Goal: Download file/media

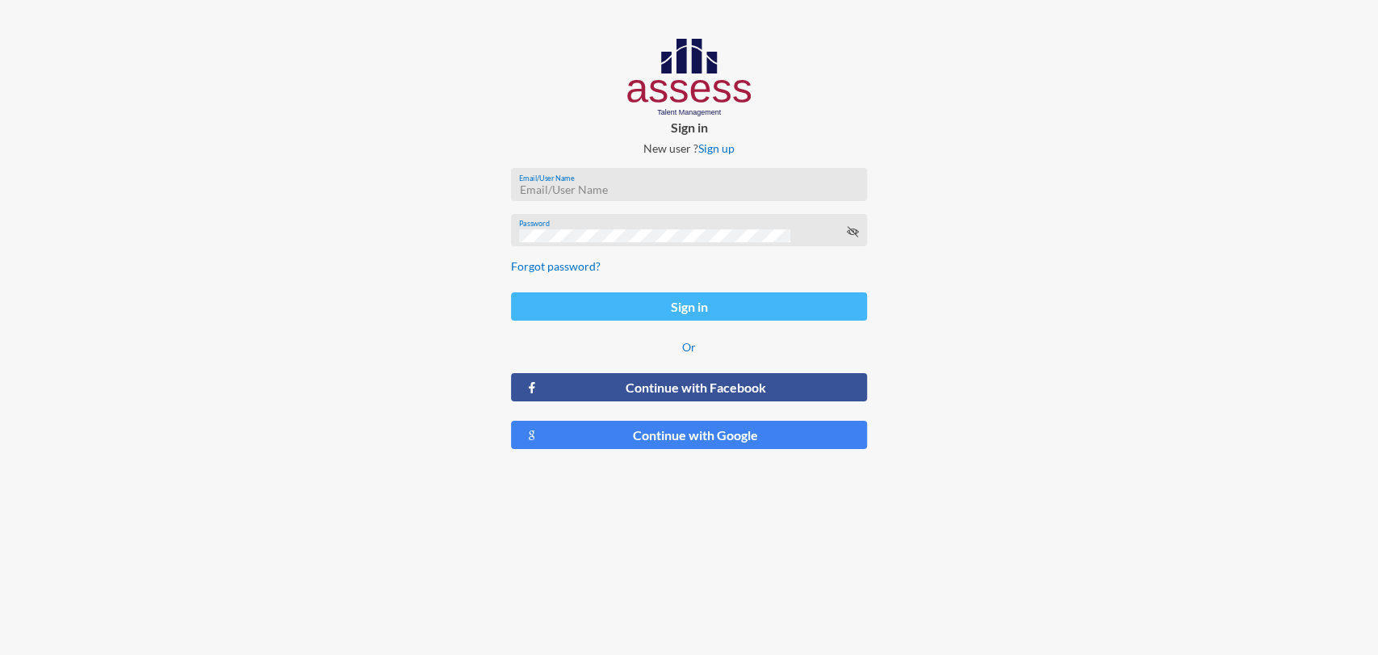
type input "[PERSON_NAME][EMAIL_ADDRESS][PERSON_NAME][DOMAIN_NAME]"
click at [809, 311] on button "Sign in" at bounding box center [689, 306] width 356 height 28
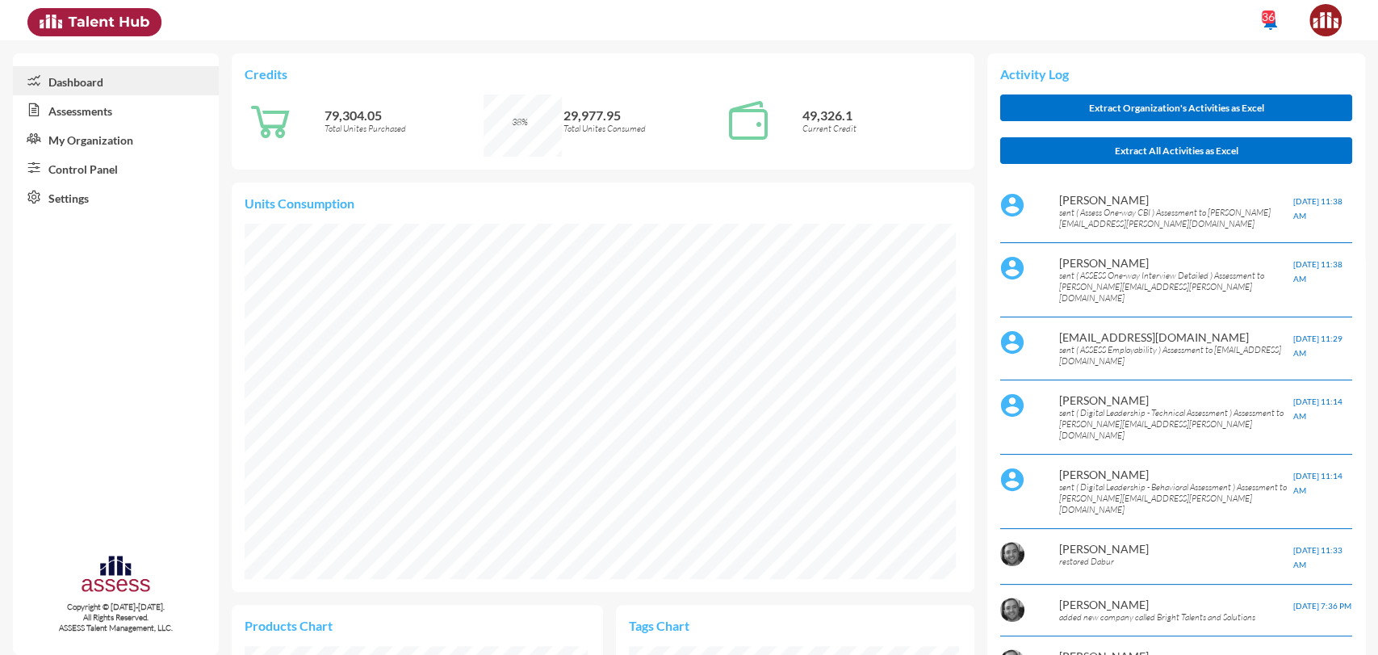
click at [103, 158] on link "Control Panel" at bounding box center [116, 167] width 206 height 29
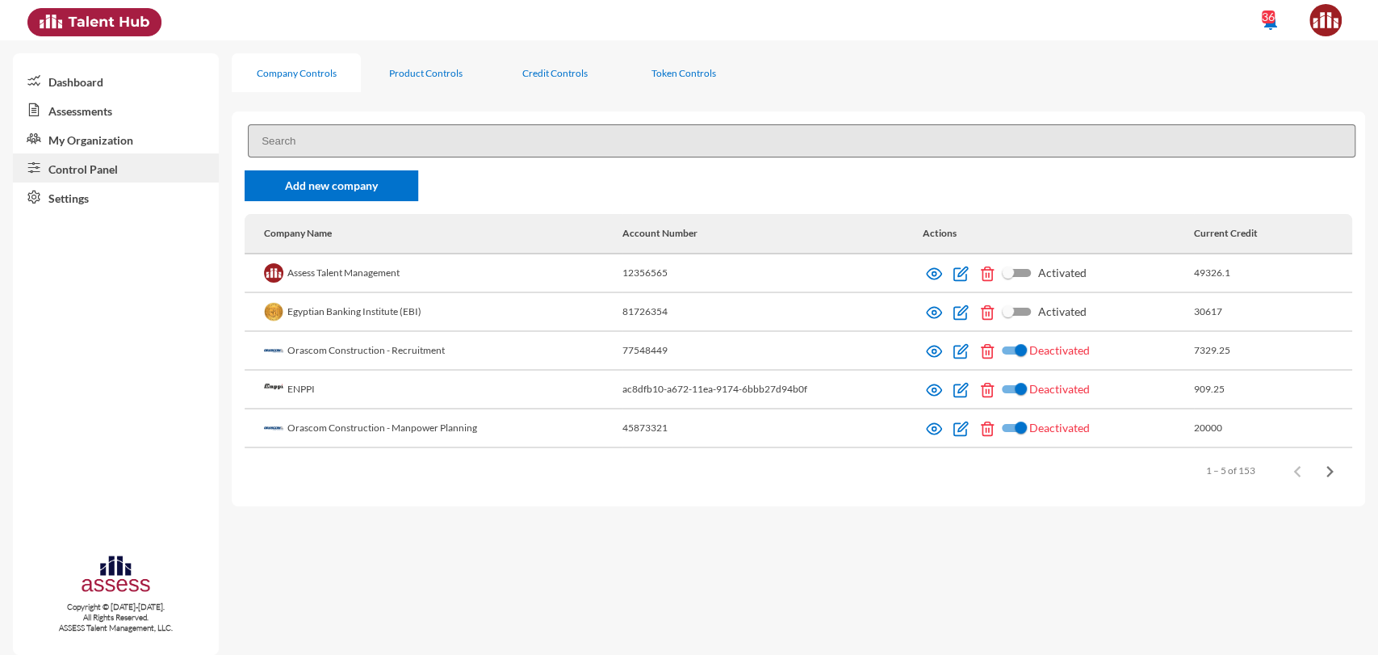
click at [320, 145] on input at bounding box center [801, 140] width 1107 height 33
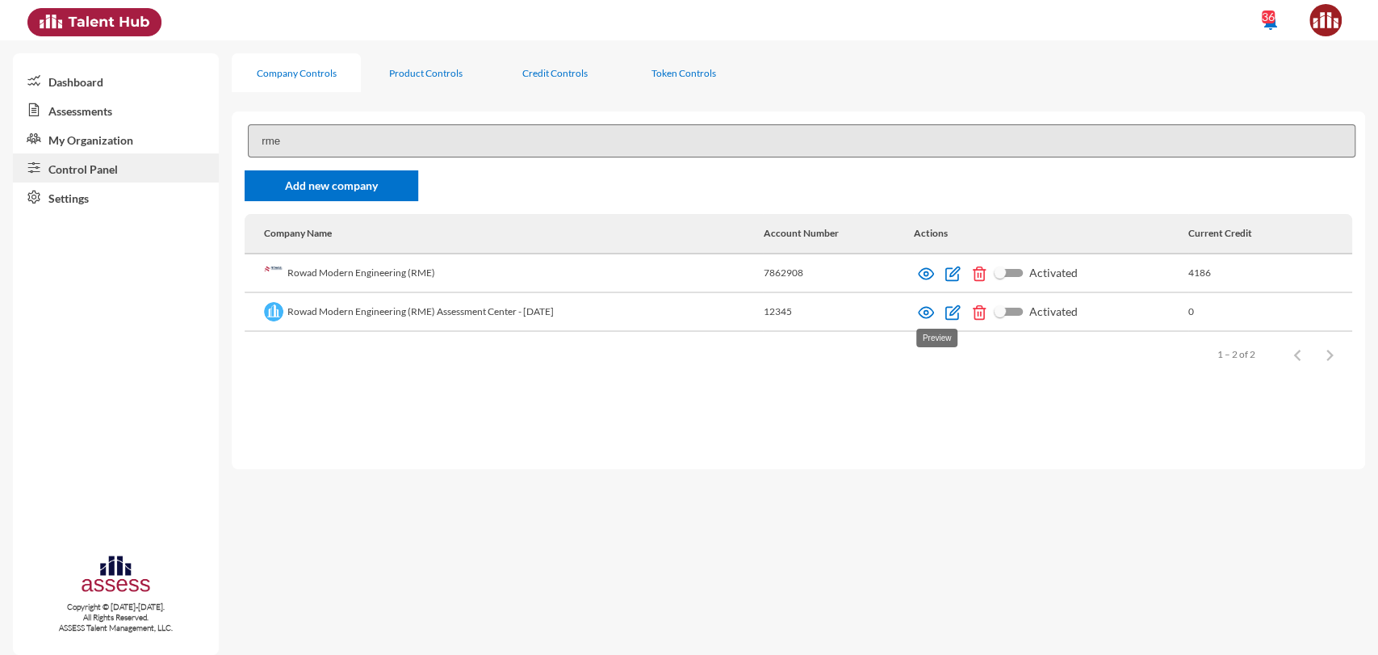
type input "rme"
click at [934, 312] on img at bounding box center [926, 312] width 16 height 16
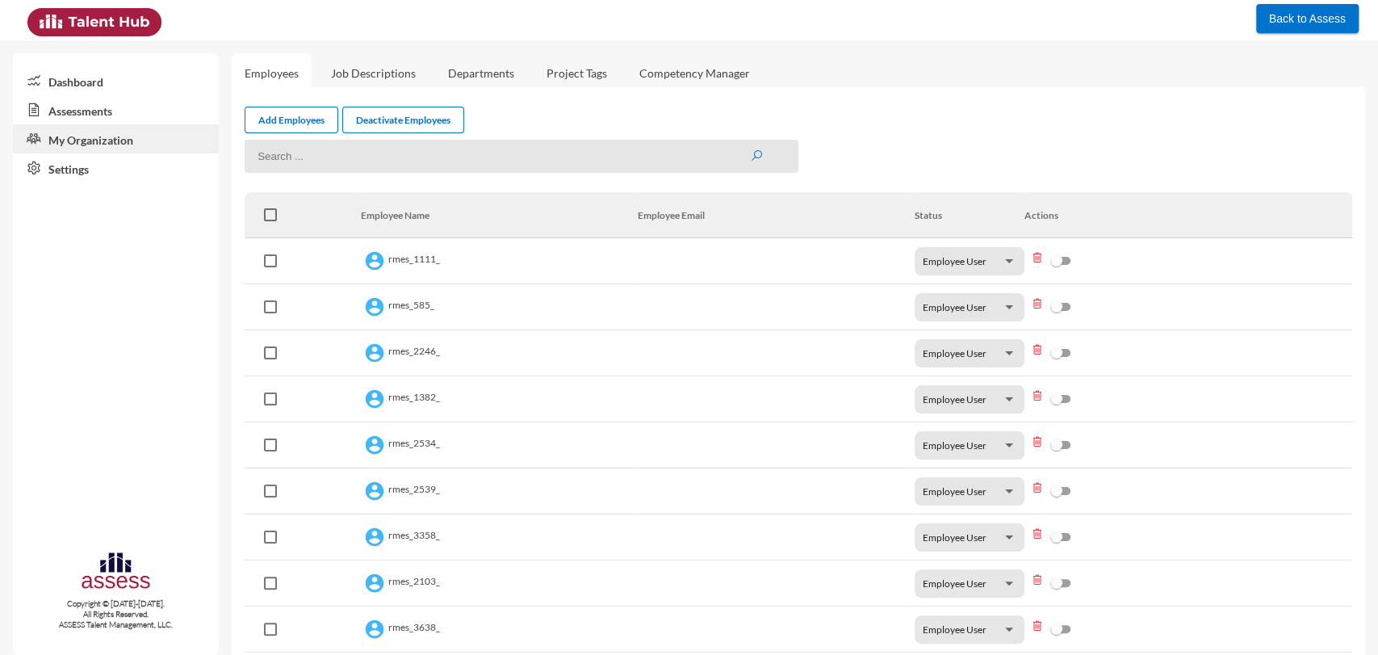
click at [135, 107] on link "Assessments" at bounding box center [116, 109] width 206 height 29
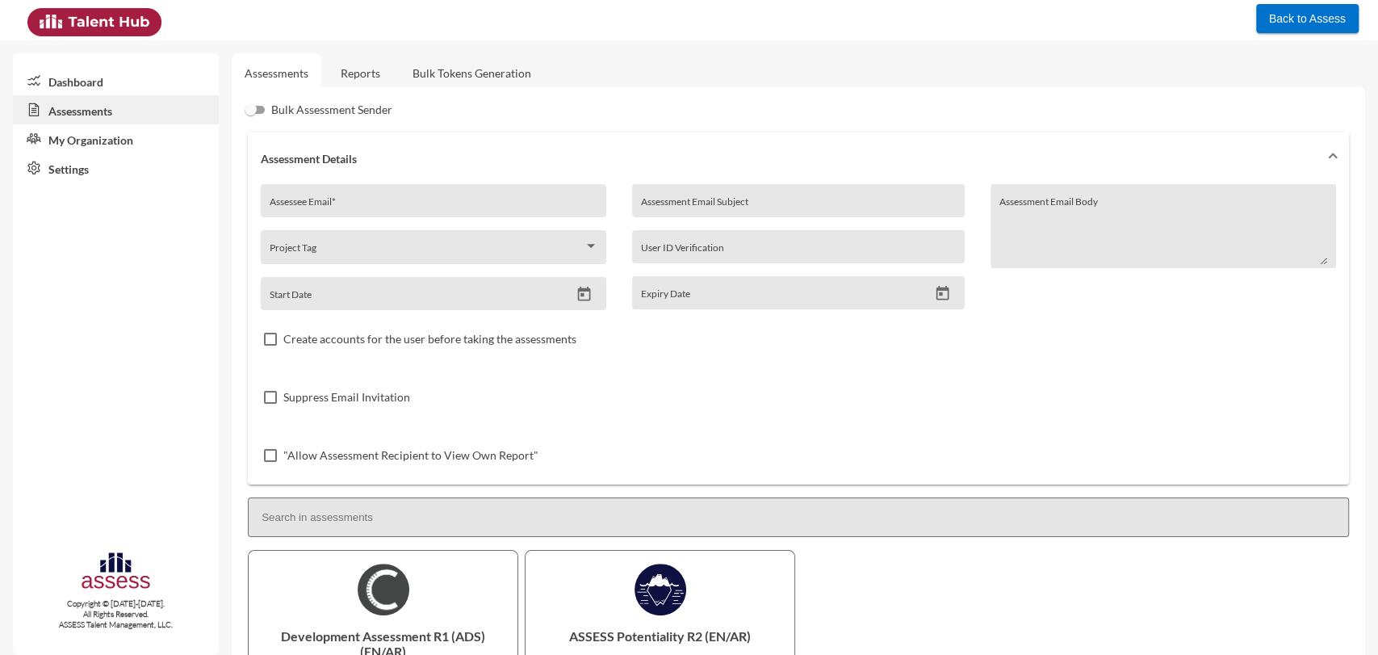
click at [353, 73] on link "Reports" at bounding box center [360, 73] width 65 height 40
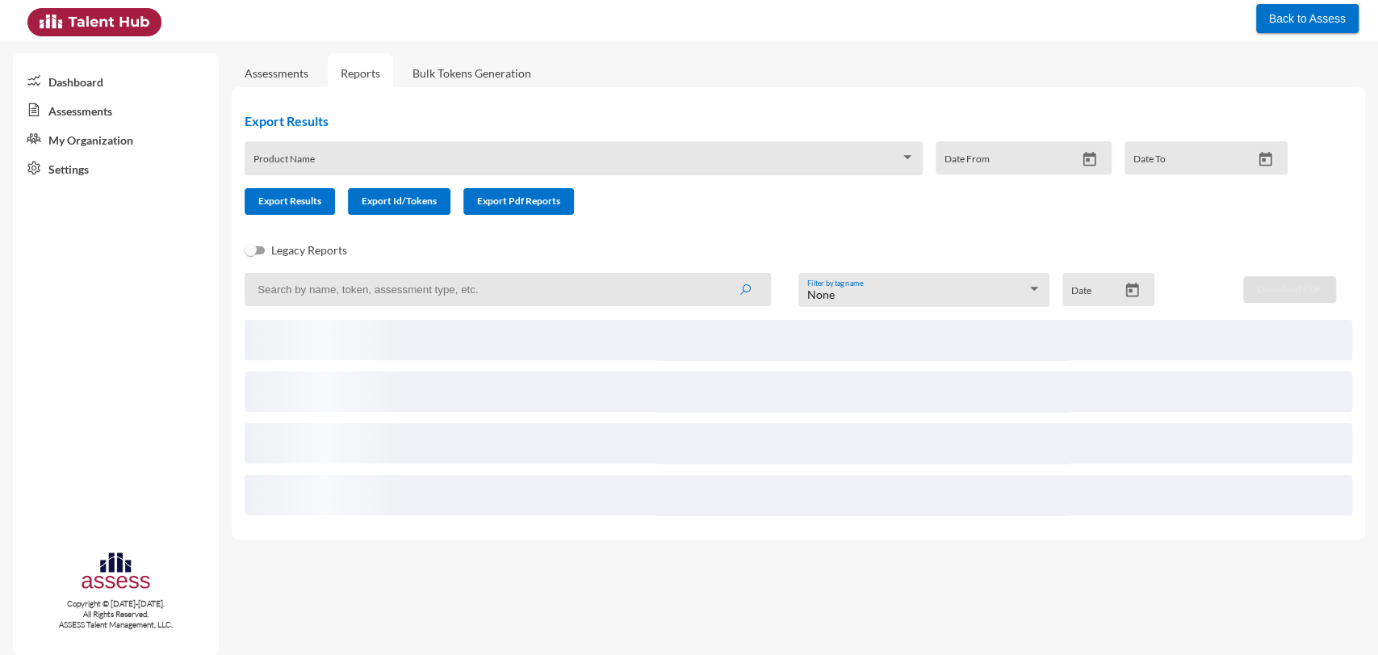
click at [355, 291] on input at bounding box center [508, 289] width 526 height 33
paste input "3418"
type input "3418"
click at [719, 274] on button "submit" at bounding box center [745, 288] width 52 height 29
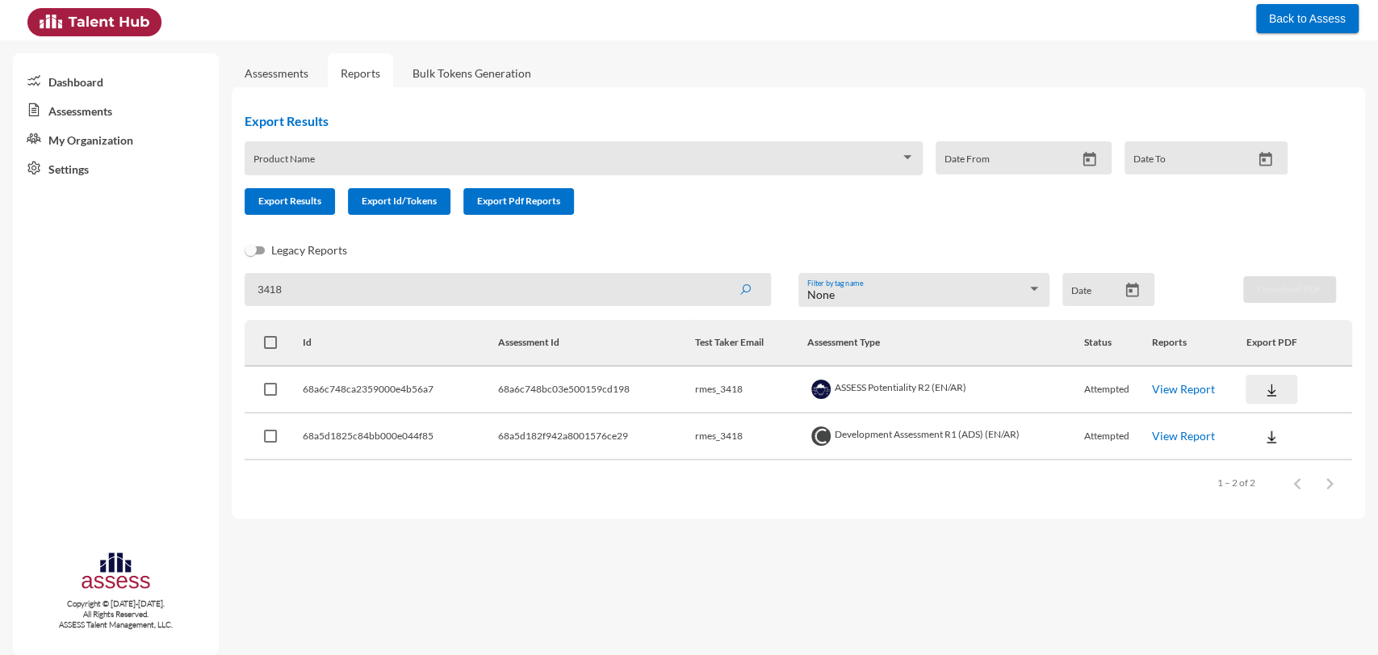
click at [1271, 385] on img at bounding box center [1271, 390] width 16 height 16
click at [1270, 420] on button "EN" at bounding box center [1290, 420] width 90 height 31
click at [1272, 441] on img at bounding box center [1271, 437] width 16 height 16
click at [1274, 468] on button "OCM / EN" at bounding box center [1311, 467] width 132 height 31
